Goal: Information Seeking & Learning: Learn about a topic

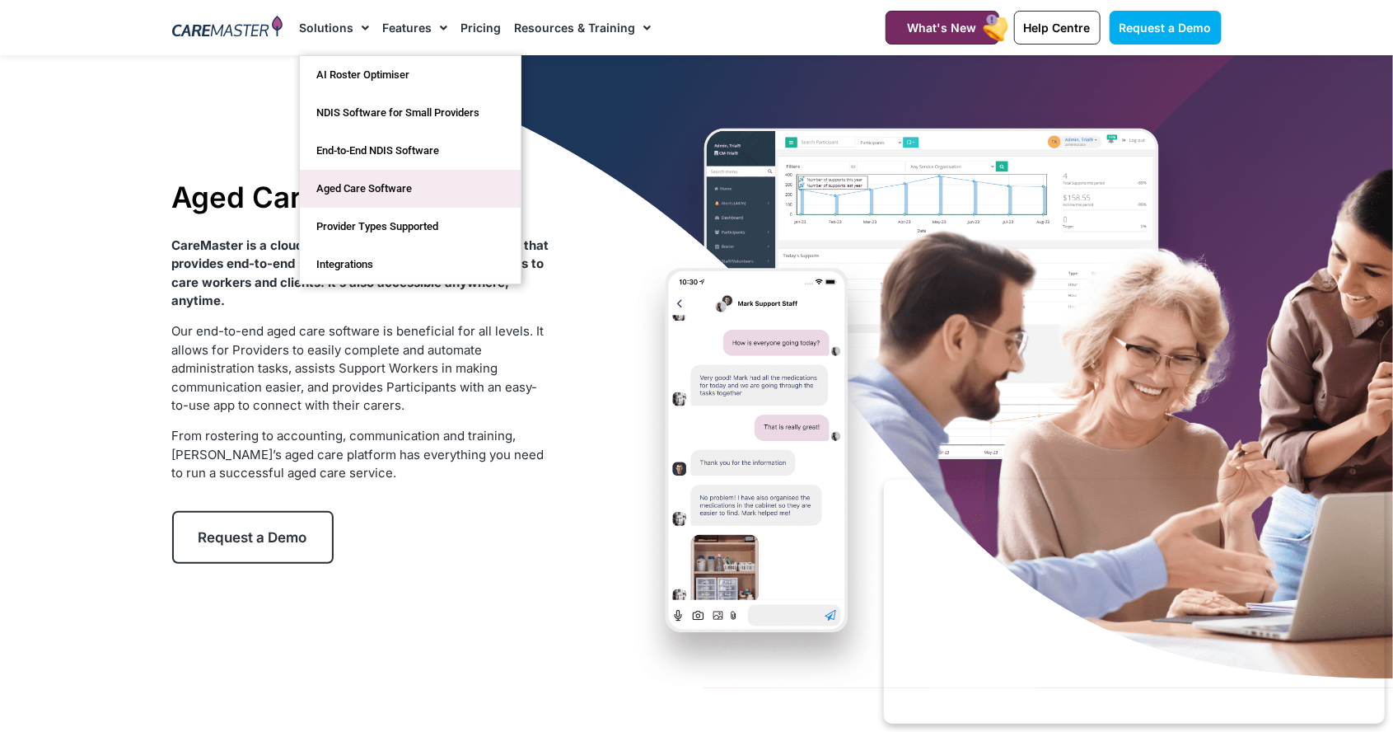
click at [347, 192] on link "Aged Care Software" at bounding box center [410, 189] width 221 height 38
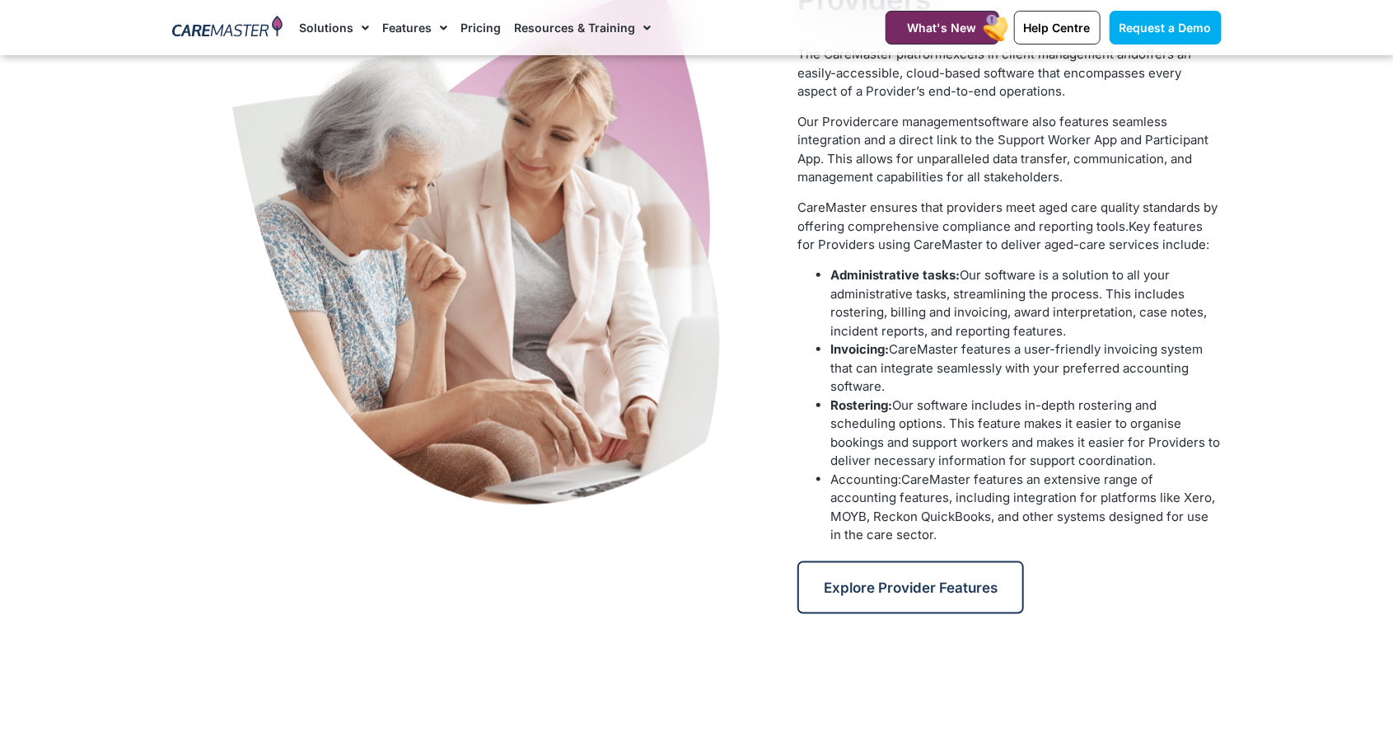
scroll to position [791, 0]
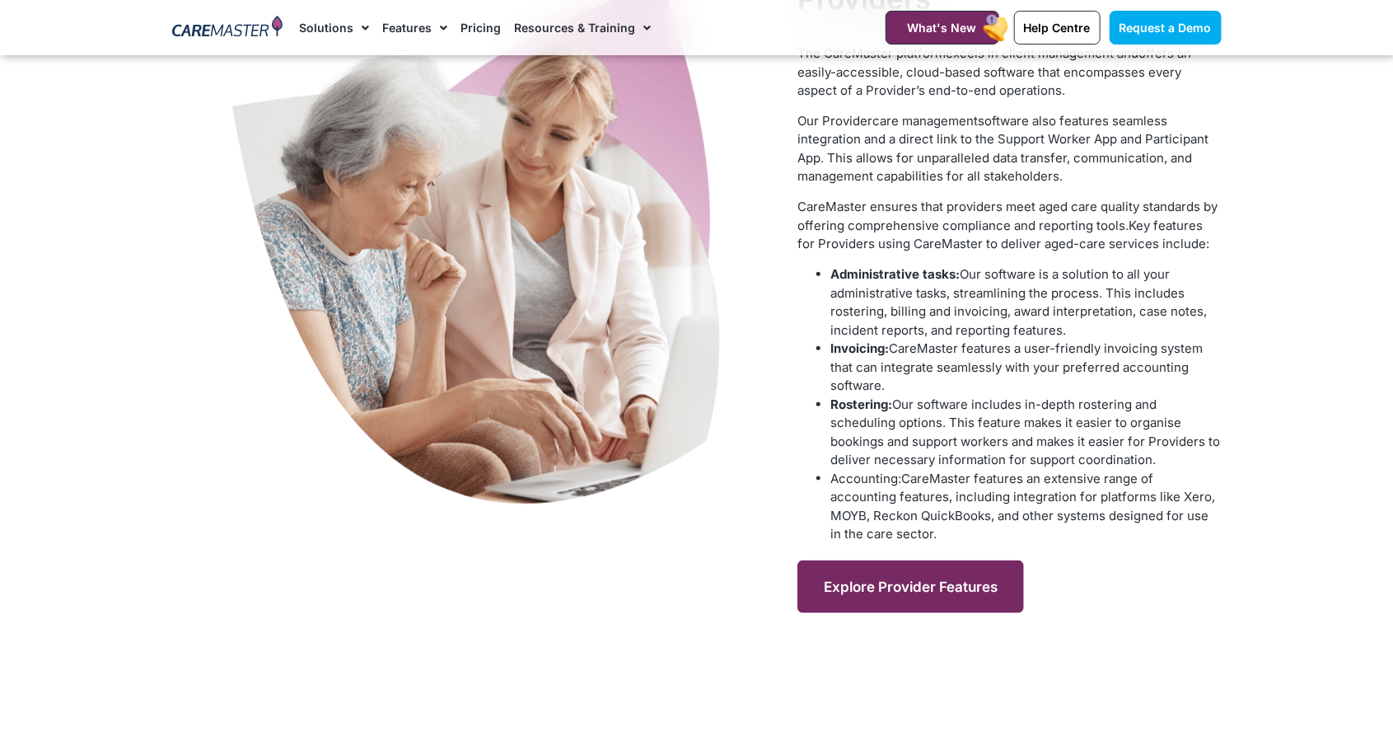
click at [906, 592] on span "Explore Provider Features" at bounding box center [911, 586] width 174 height 16
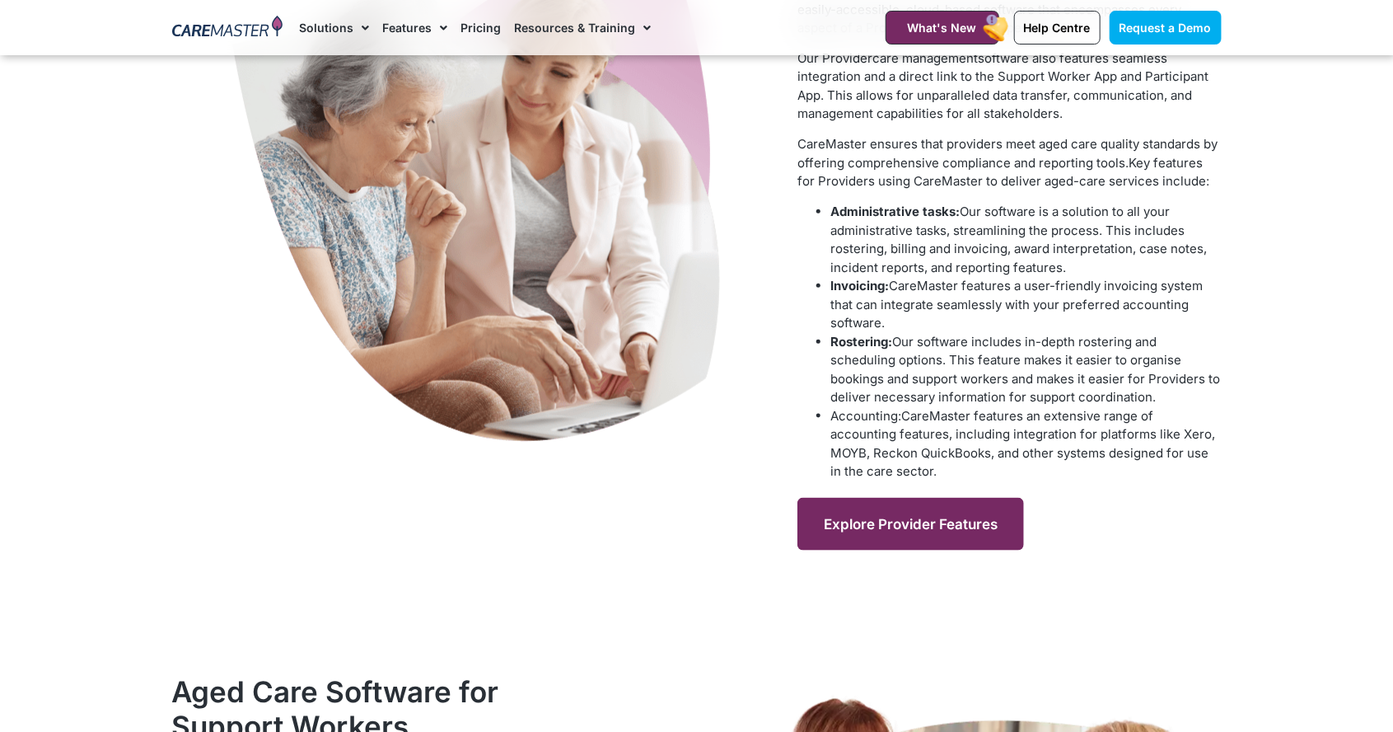
scroll to position [870, 0]
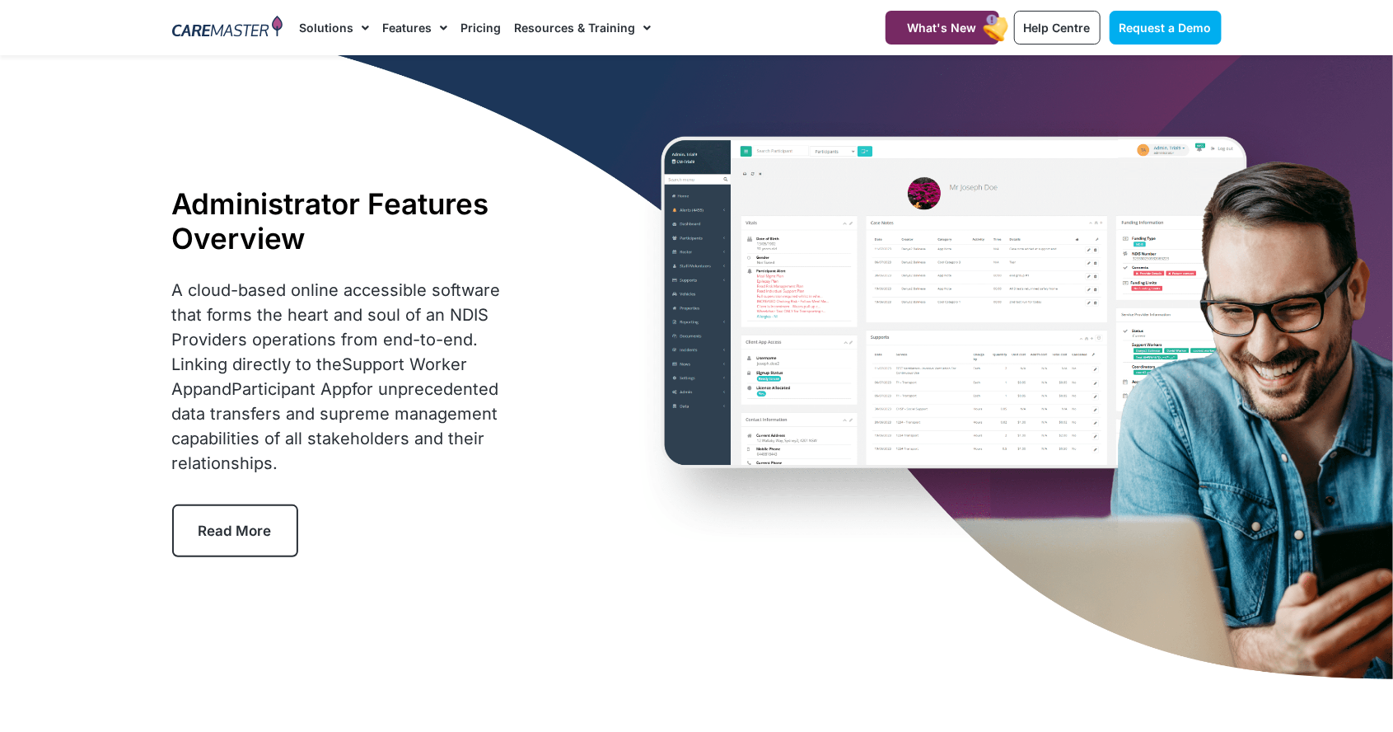
click at [252, 540] on link "Read More" at bounding box center [235, 530] width 126 height 53
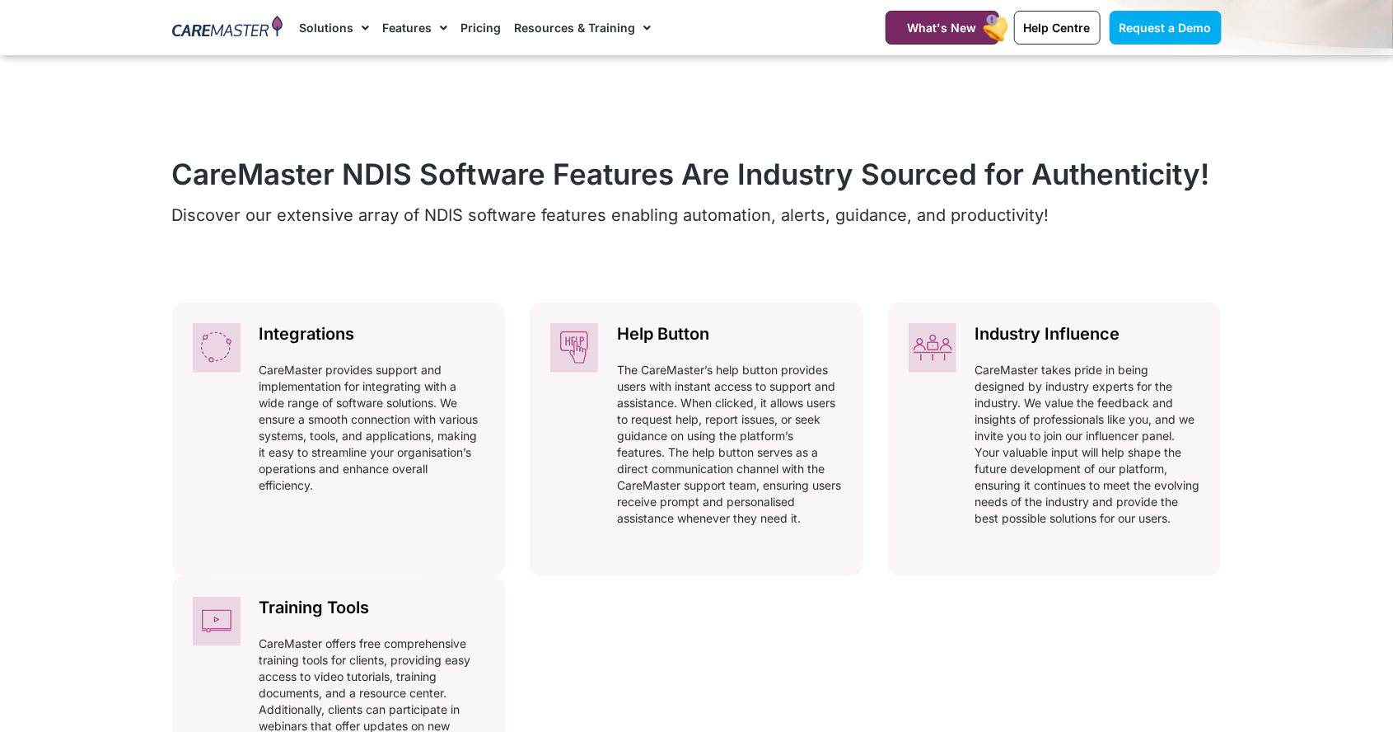
scroll to position [687, 0]
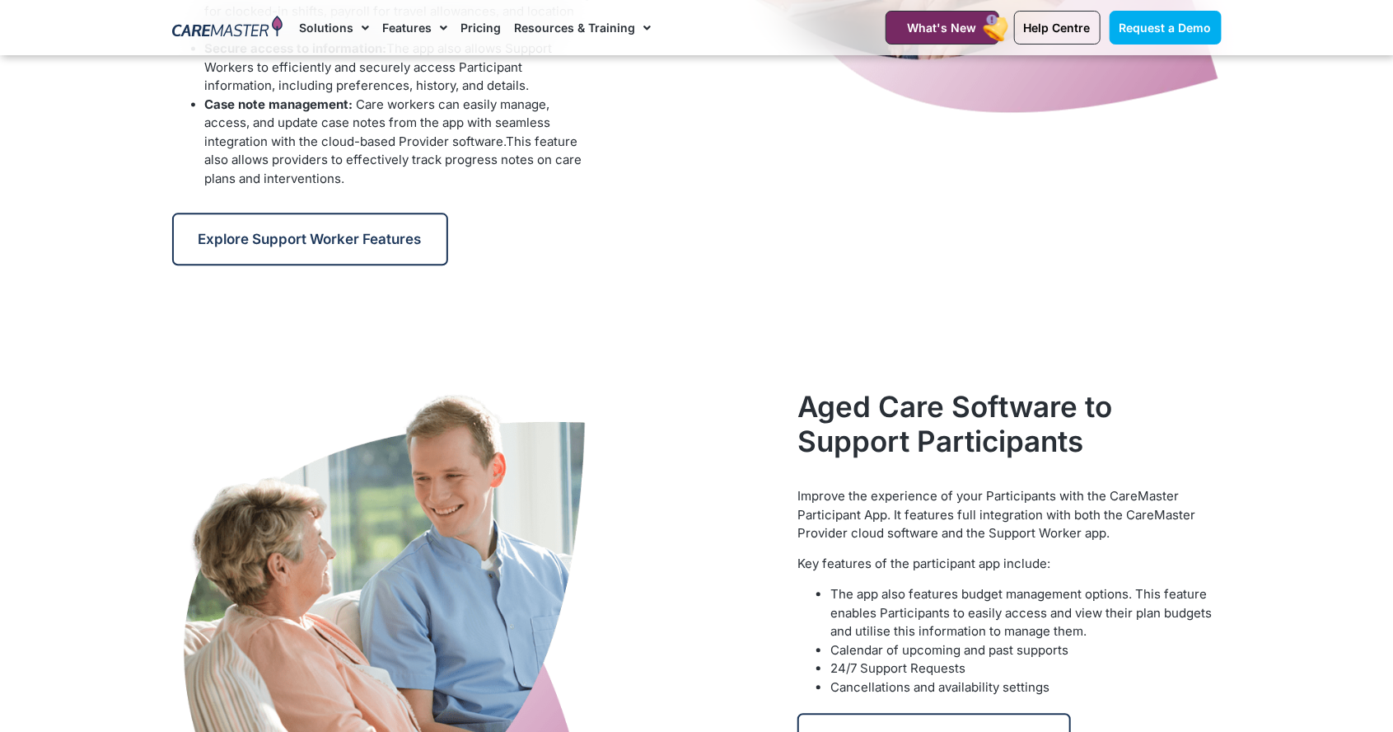
scroll to position [1903, 0]
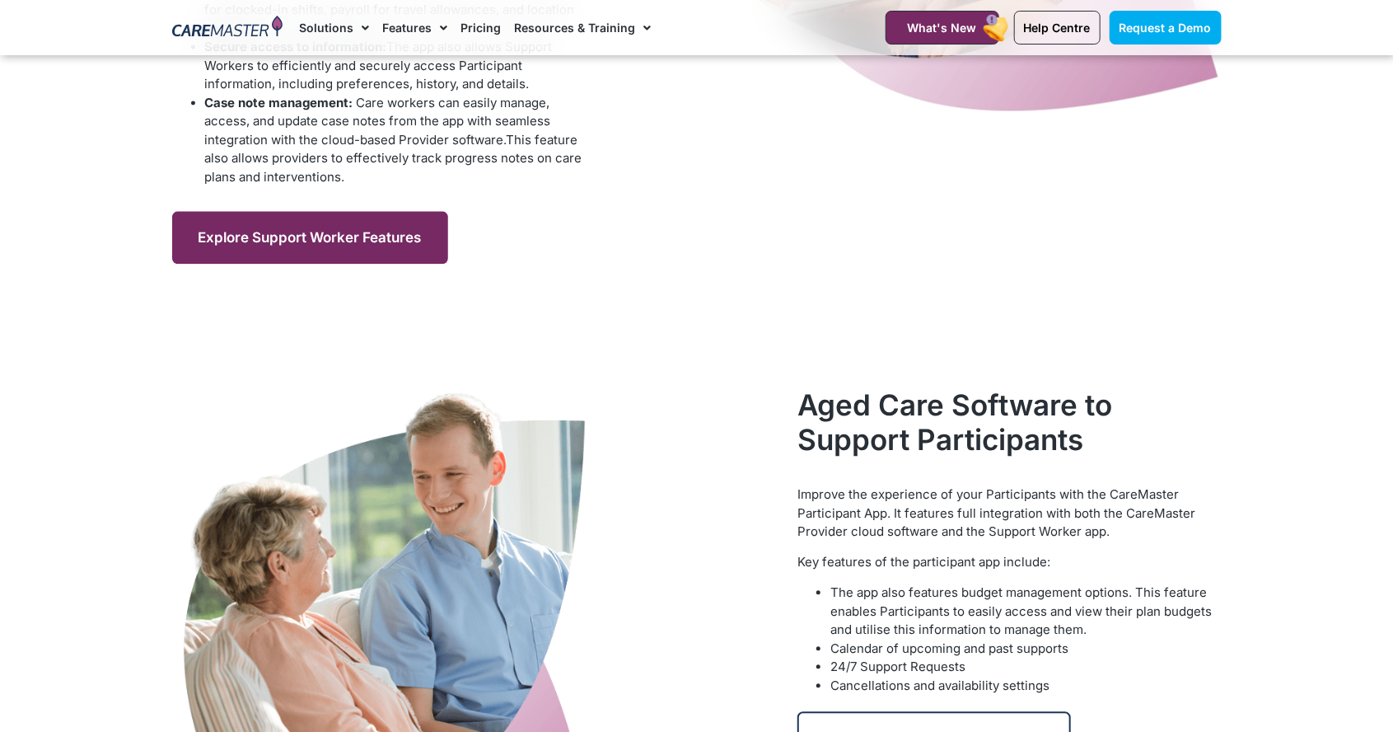
click at [293, 241] on span "Explore Support Worker Features" at bounding box center [310, 237] width 223 height 16
